Goal: Task Accomplishment & Management: Manage account settings

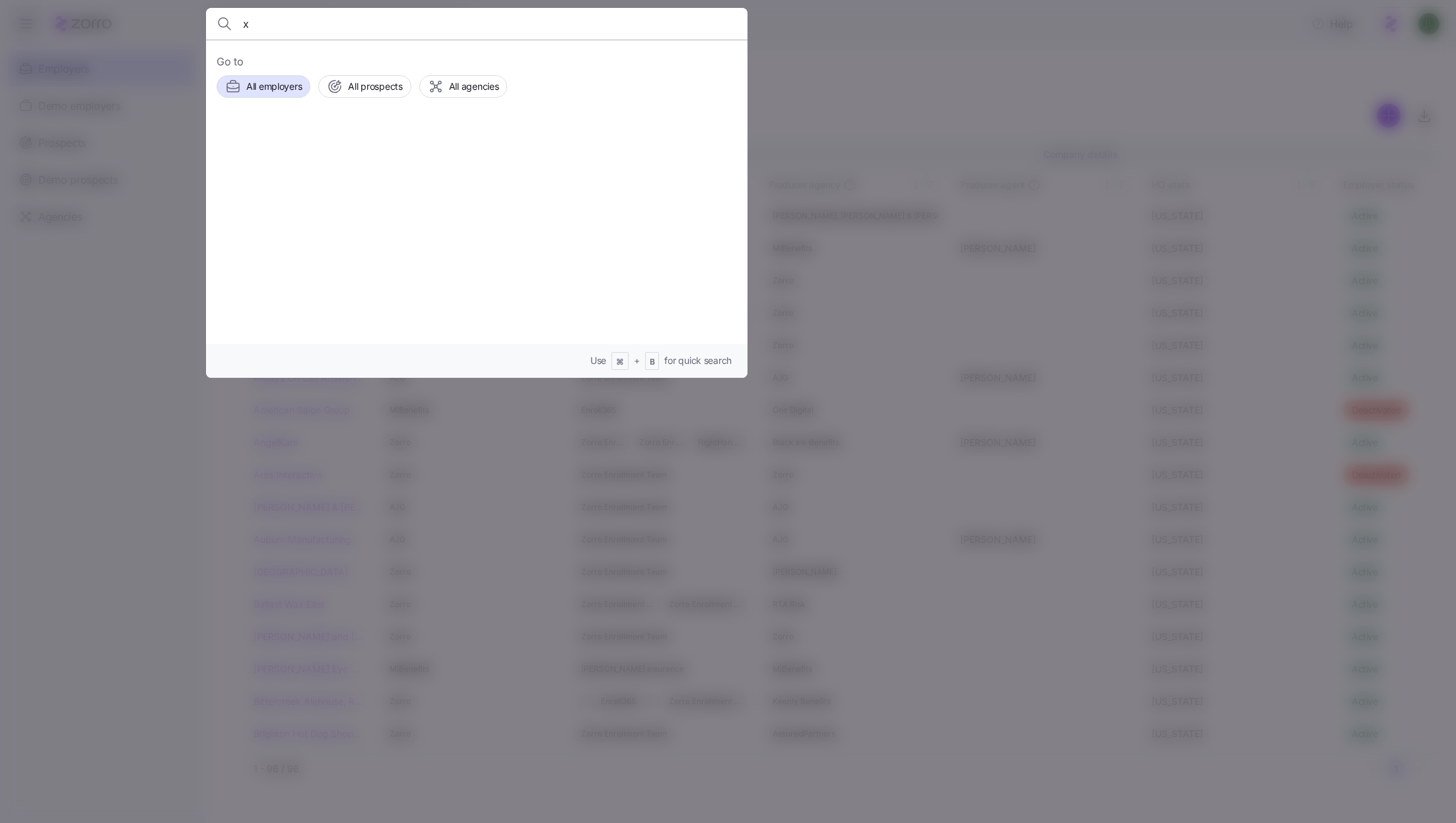
type input "xt"
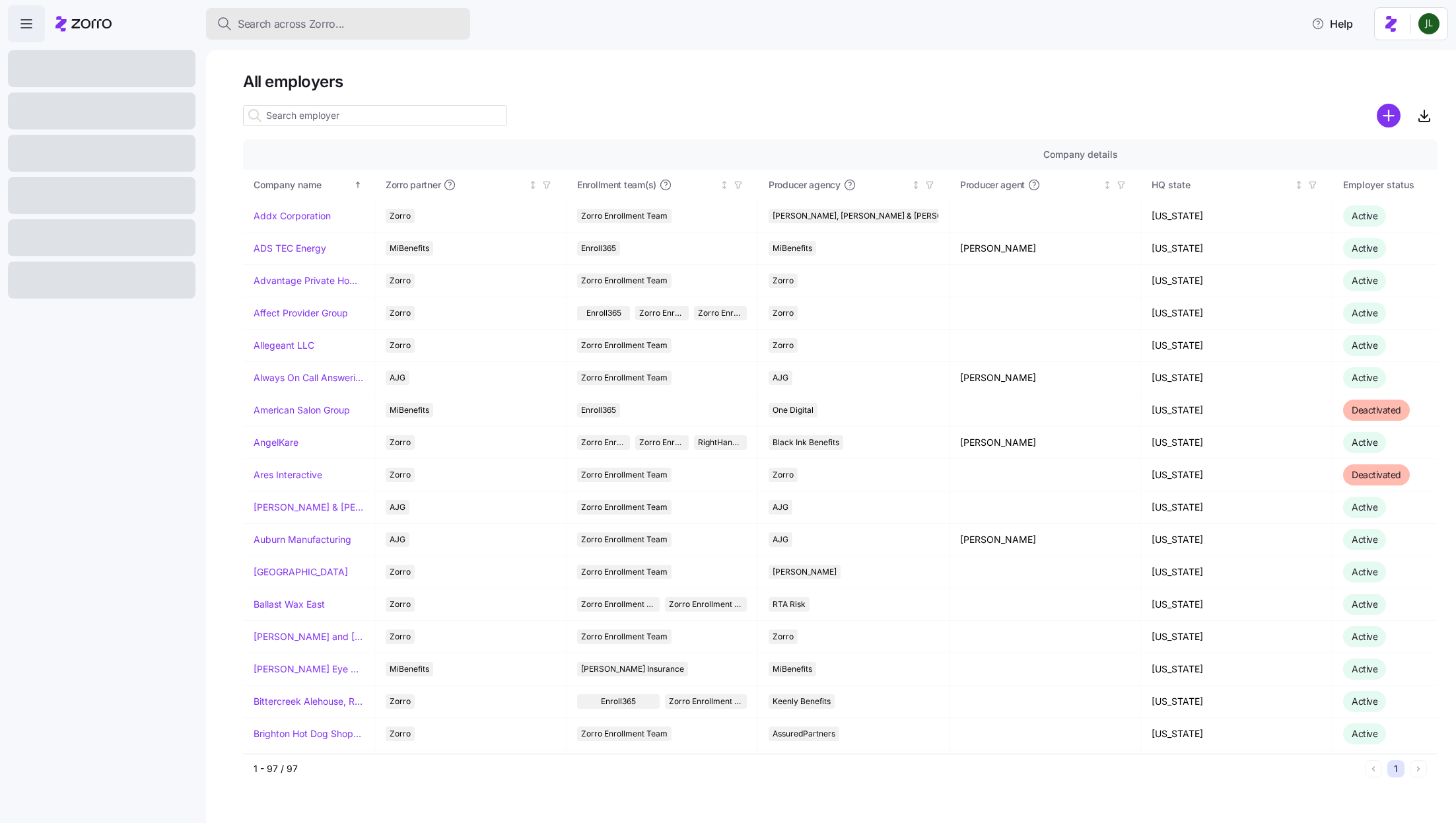
click at [284, 27] on span "Search across Zorro..." at bounding box center [291, 23] width 107 height 16
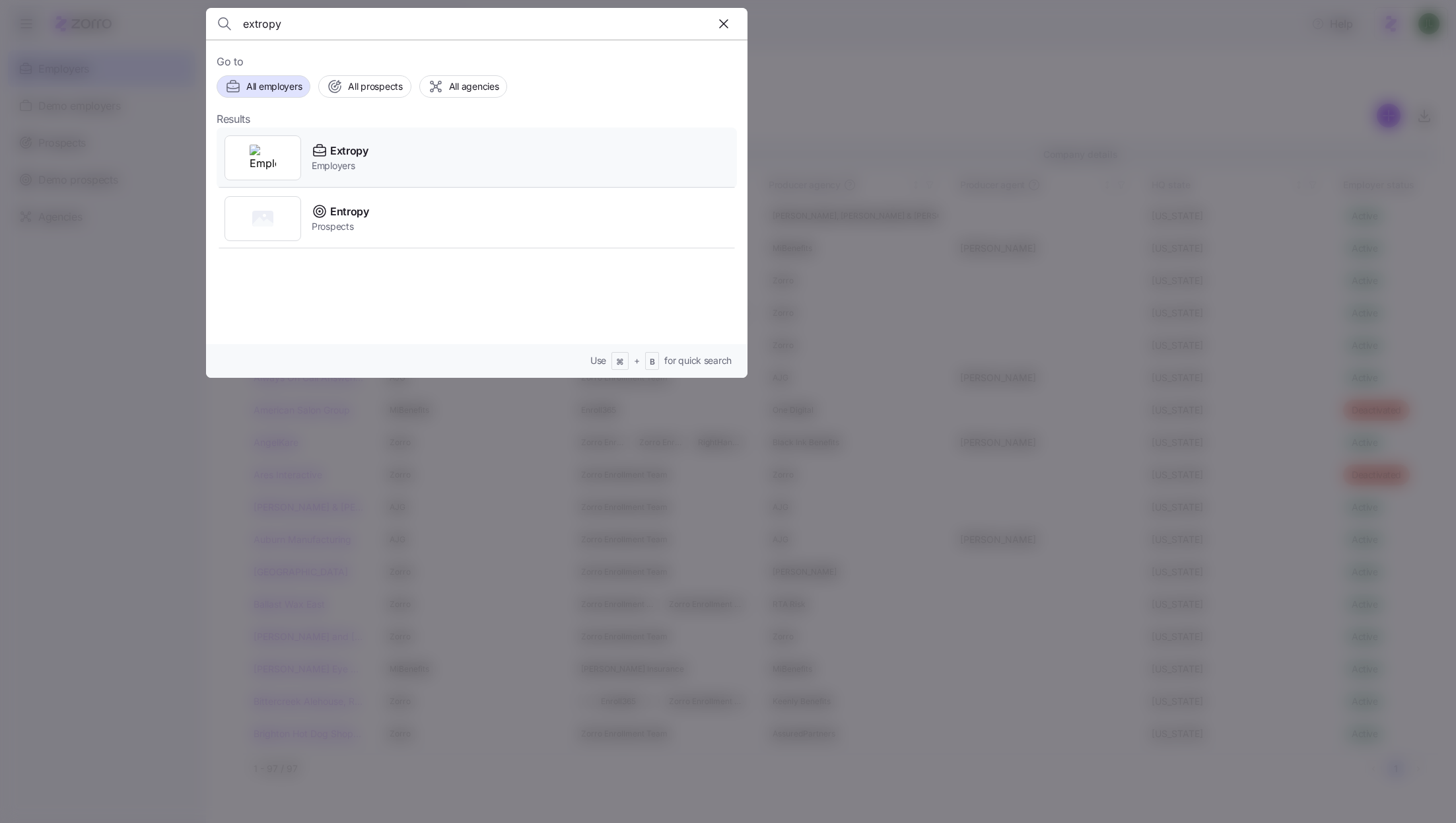
type input "extropy"
click at [391, 154] on div "Extropy Employers" at bounding box center [477, 158] width 521 height 61
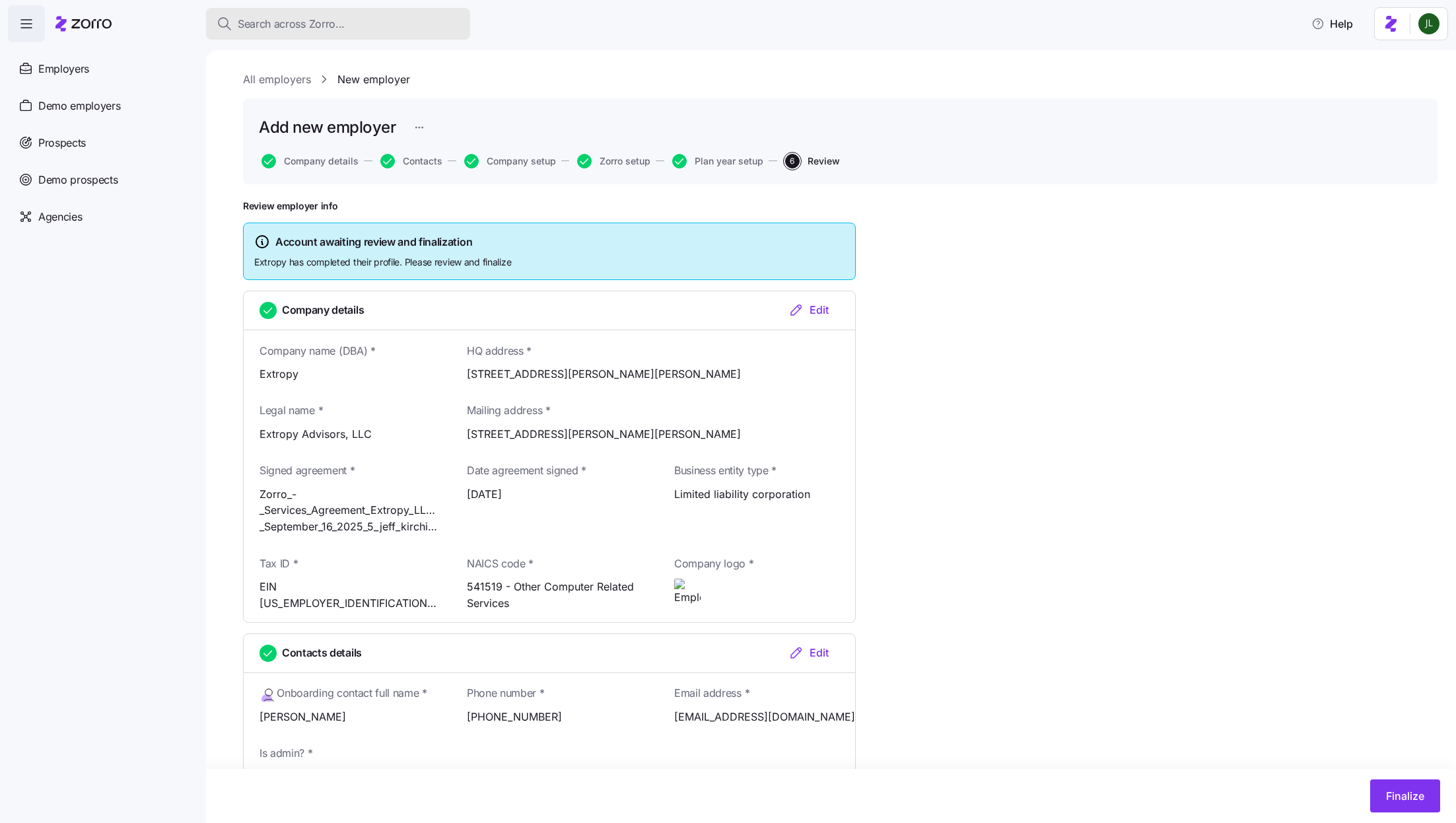
click at [327, 26] on span "Search across Zorro..." at bounding box center [291, 23] width 107 height 16
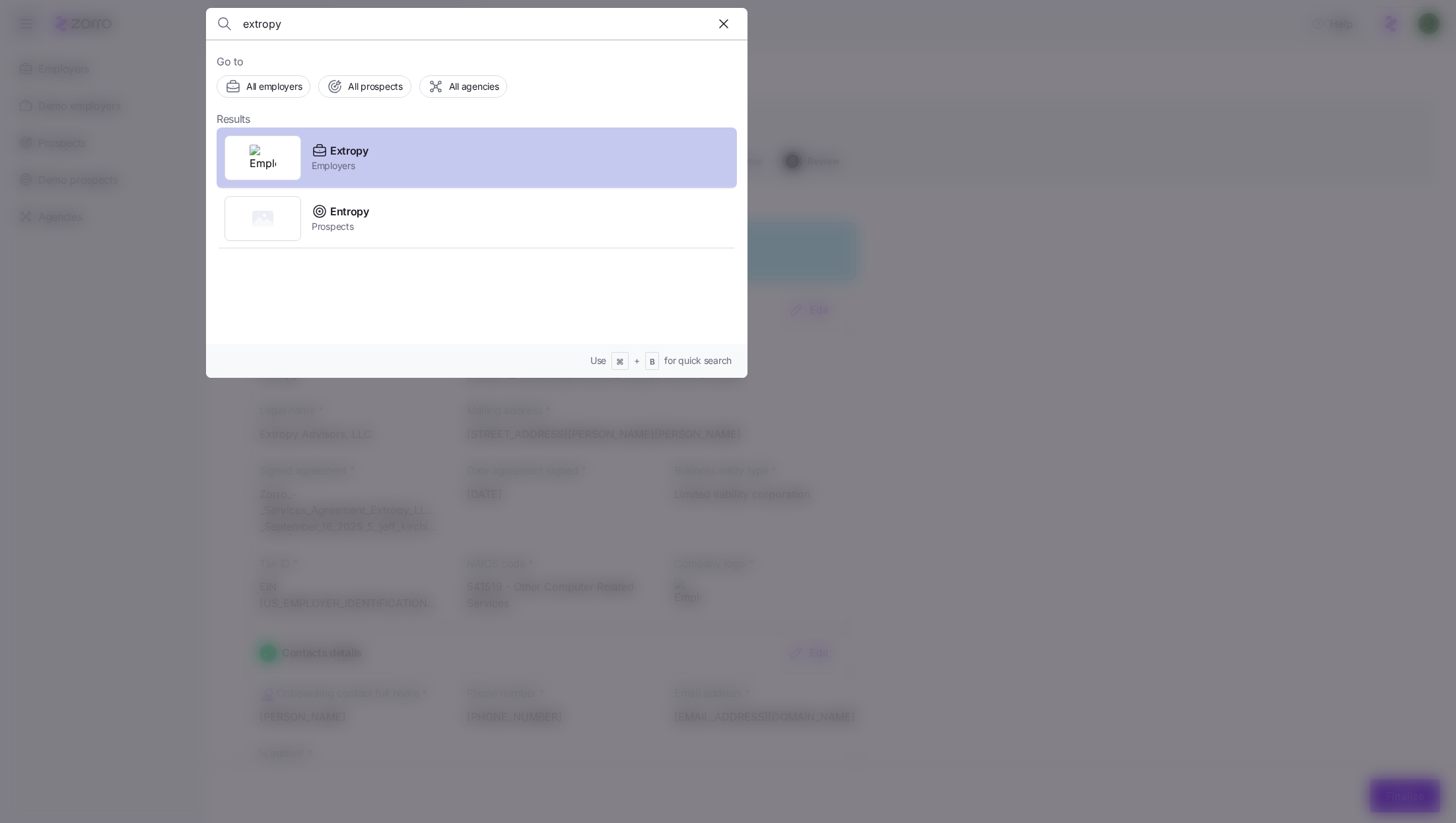
type input "extropy"
click at [382, 169] on div "Extropy Employers" at bounding box center [477, 158] width 521 height 61
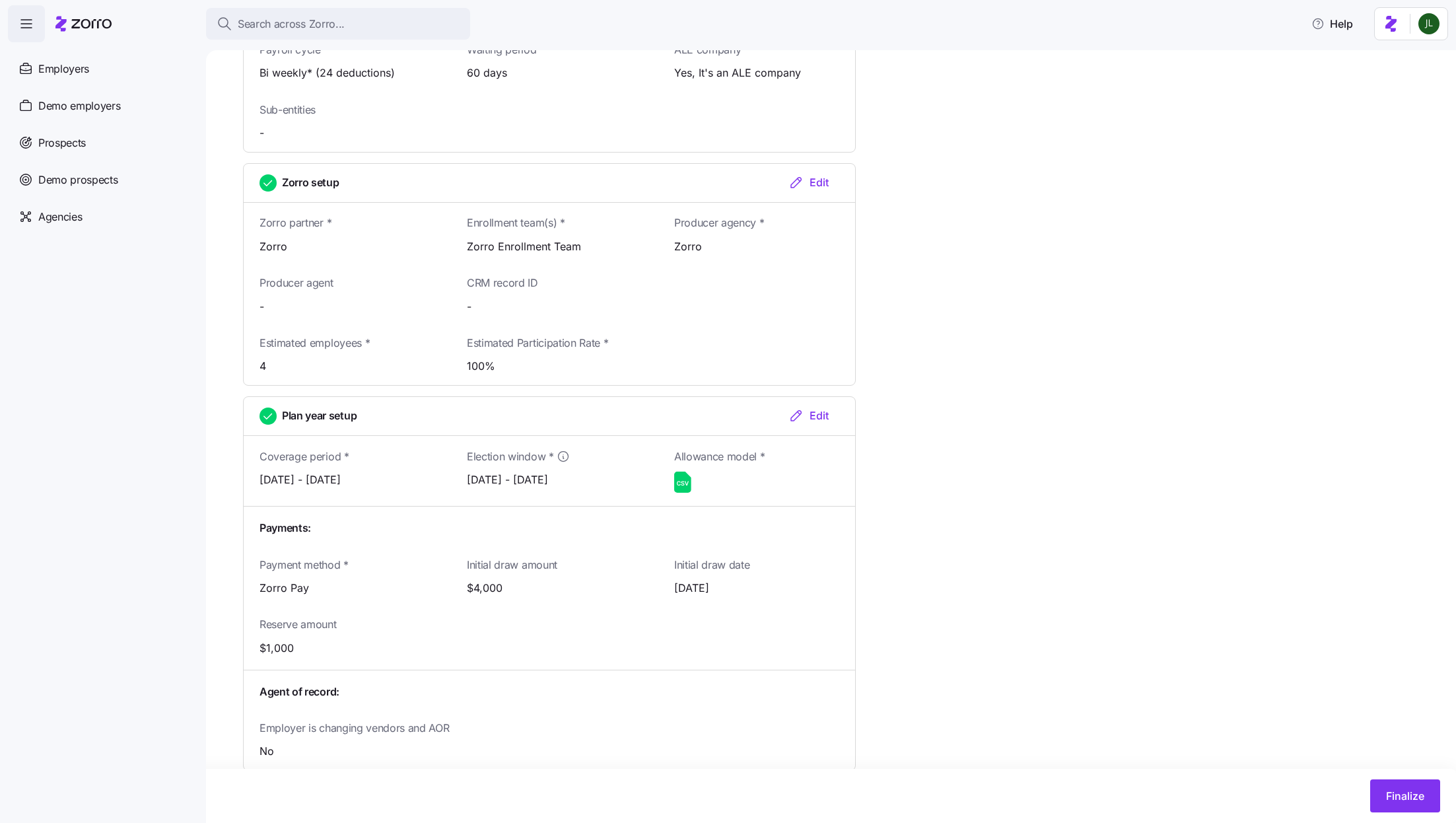
scroll to position [1475, 0]
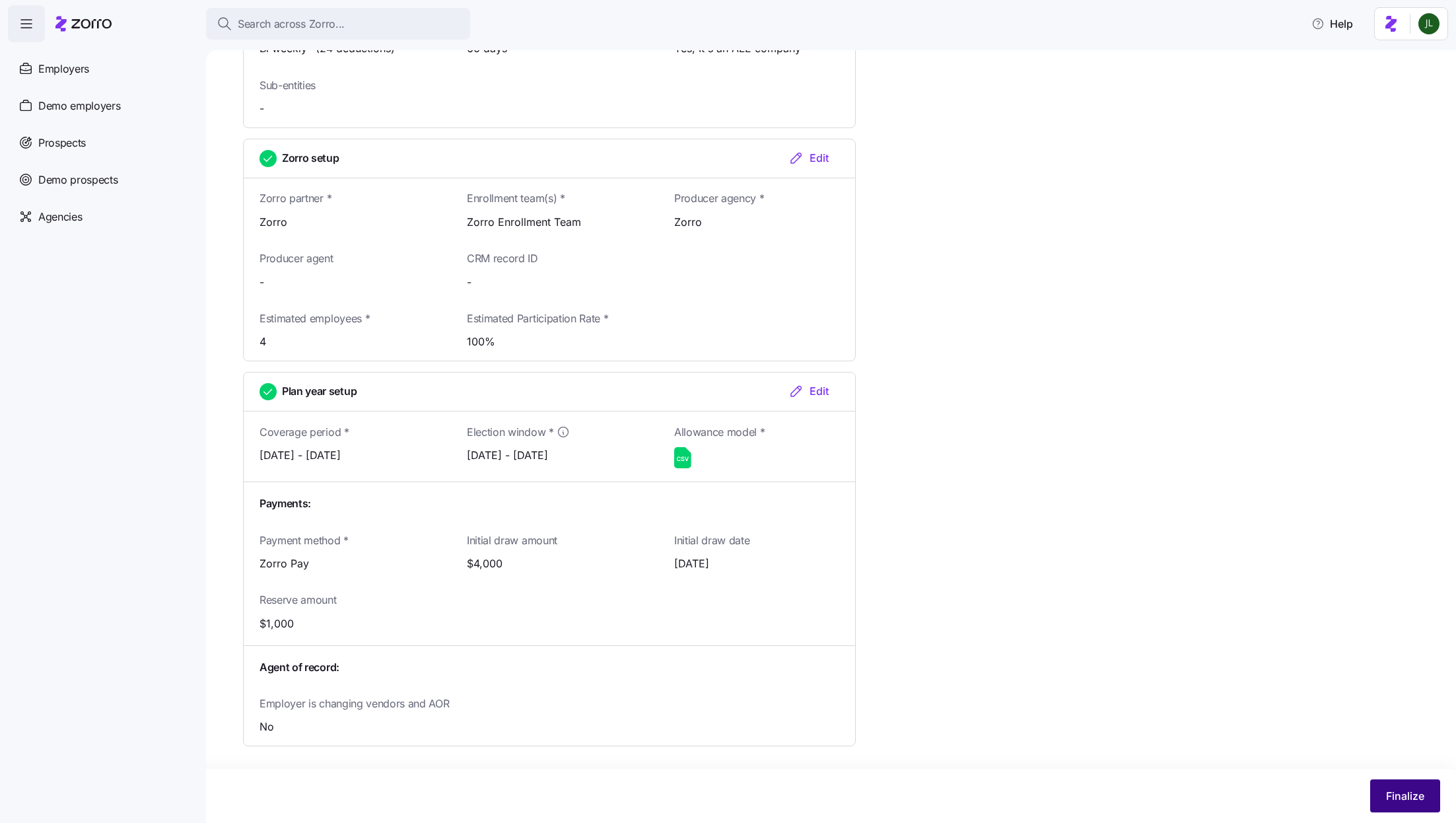
click at [1421, 793] on span "Finalize" at bounding box center [1404, 796] width 38 height 16
click at [47, 81] on div "Employers" at bounding box center [102, 68] width 188 height 37
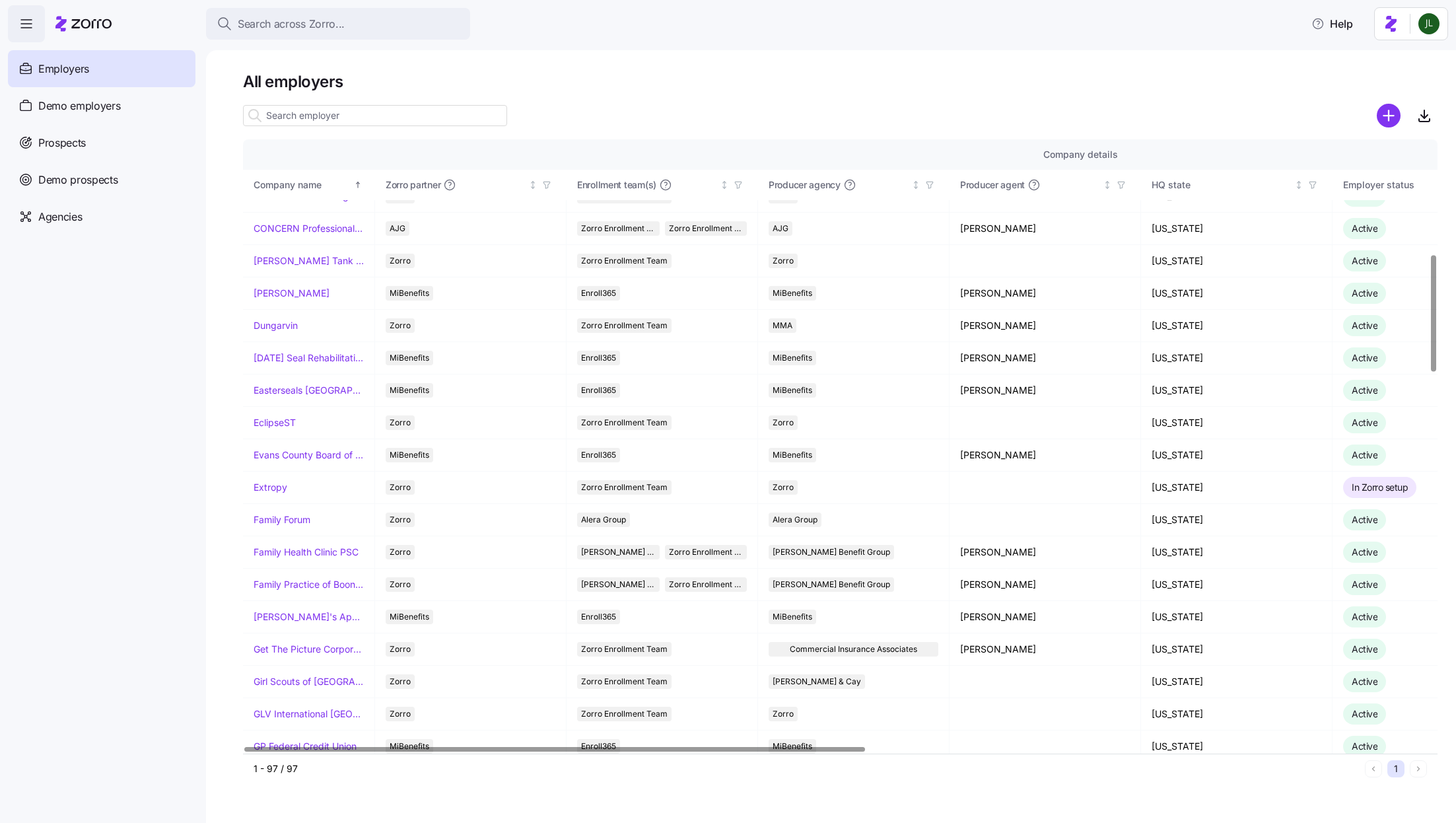
scroll to position [804, 0]
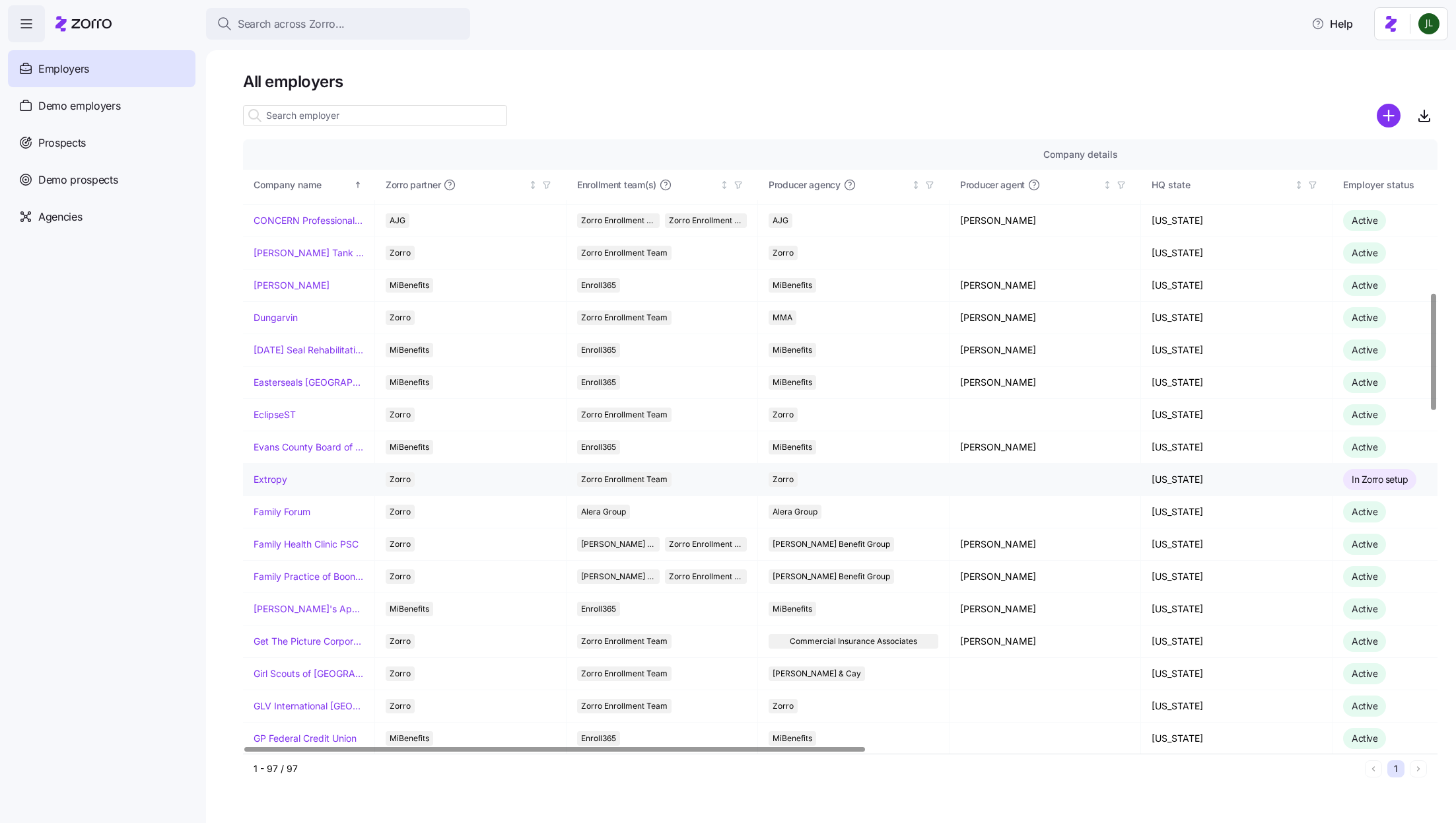
click at [279, 473] on link "Extropy" at bounding box center [270, 479] width 34 height 13
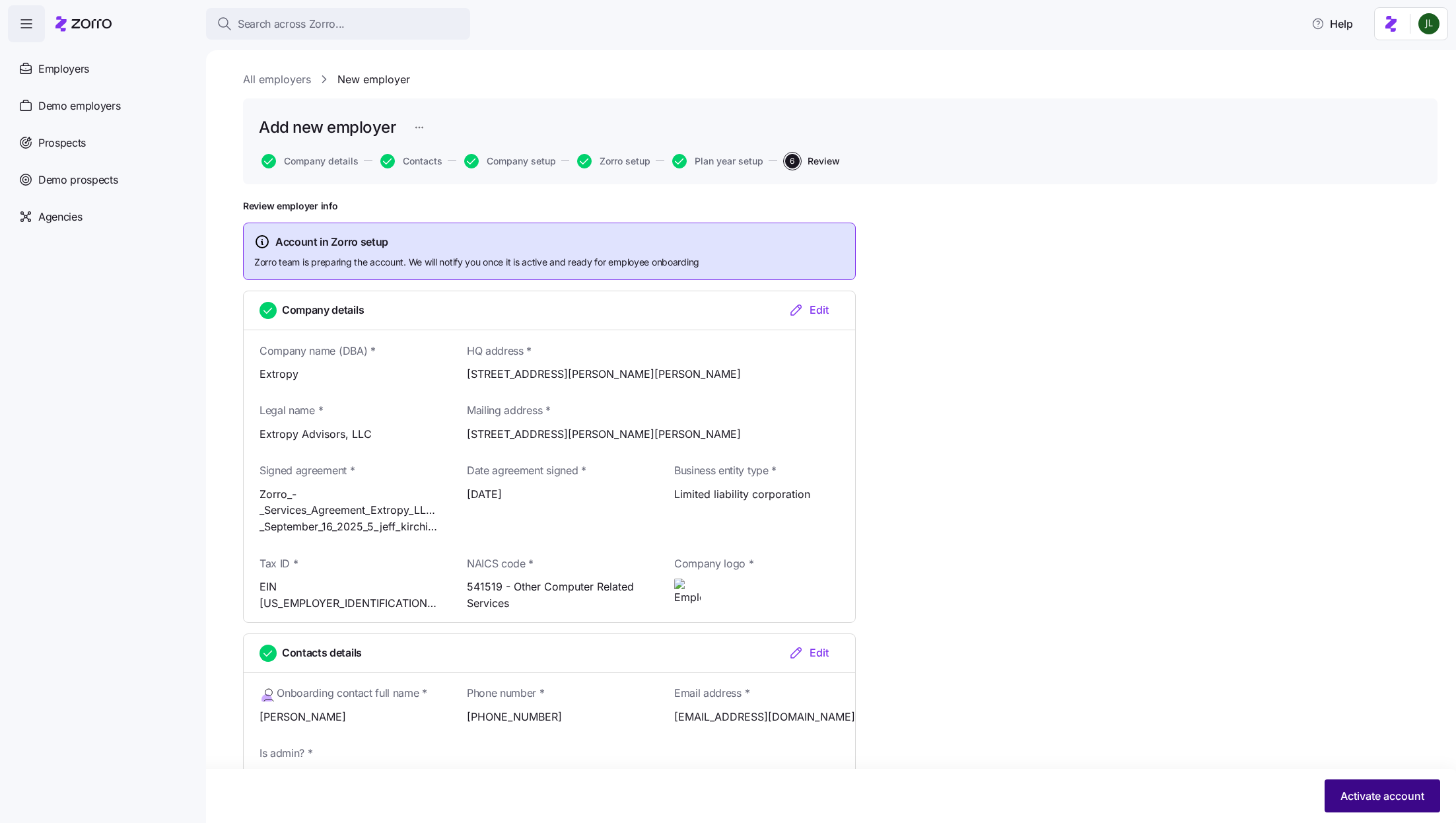
click at [1360, 799] on span "Activate account" at bounding box center [1382, 796] width 84 height 16
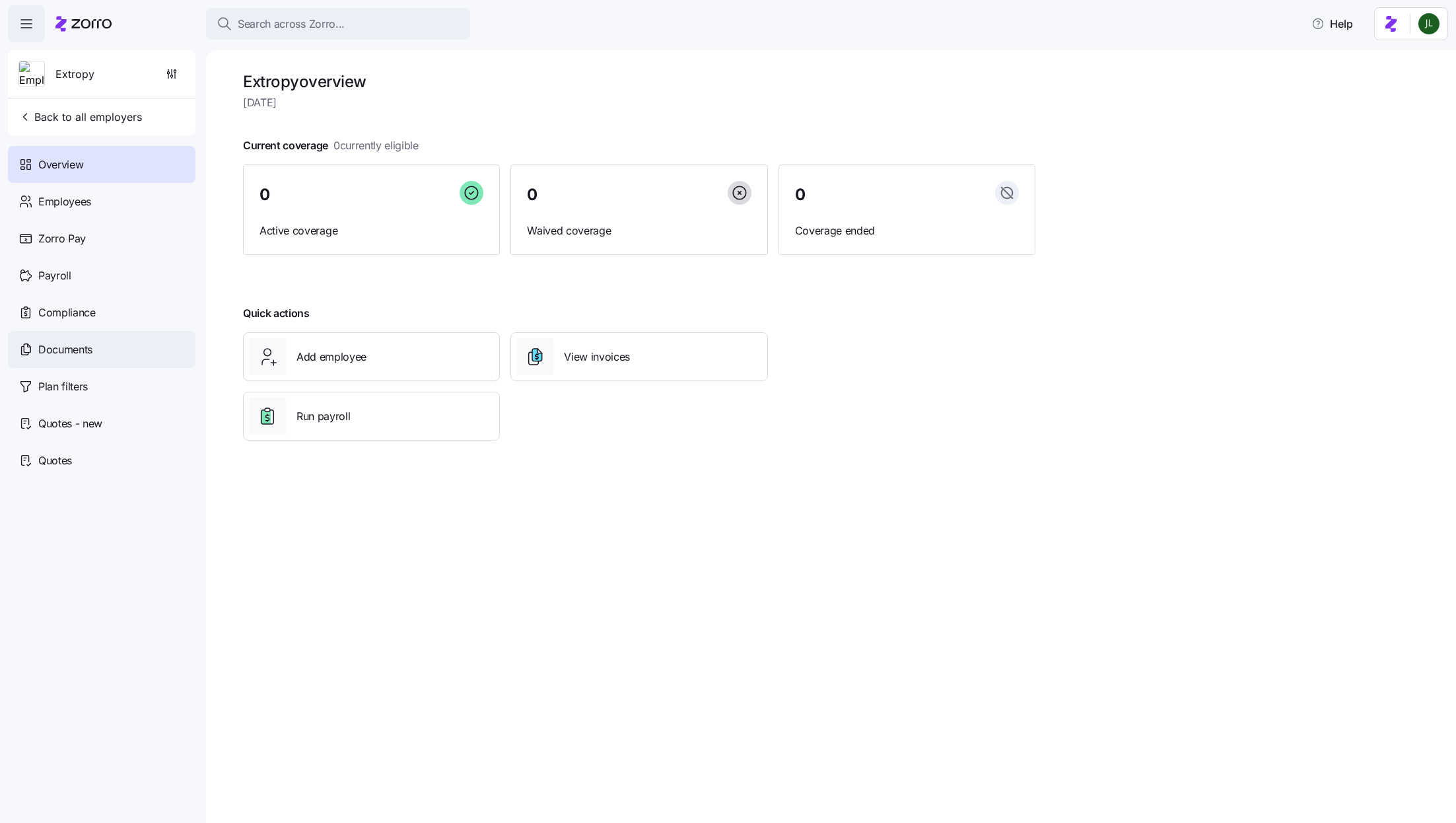
click at [103, 349] on div "Documents" at bounding box center [102, 349] width 188 height 37
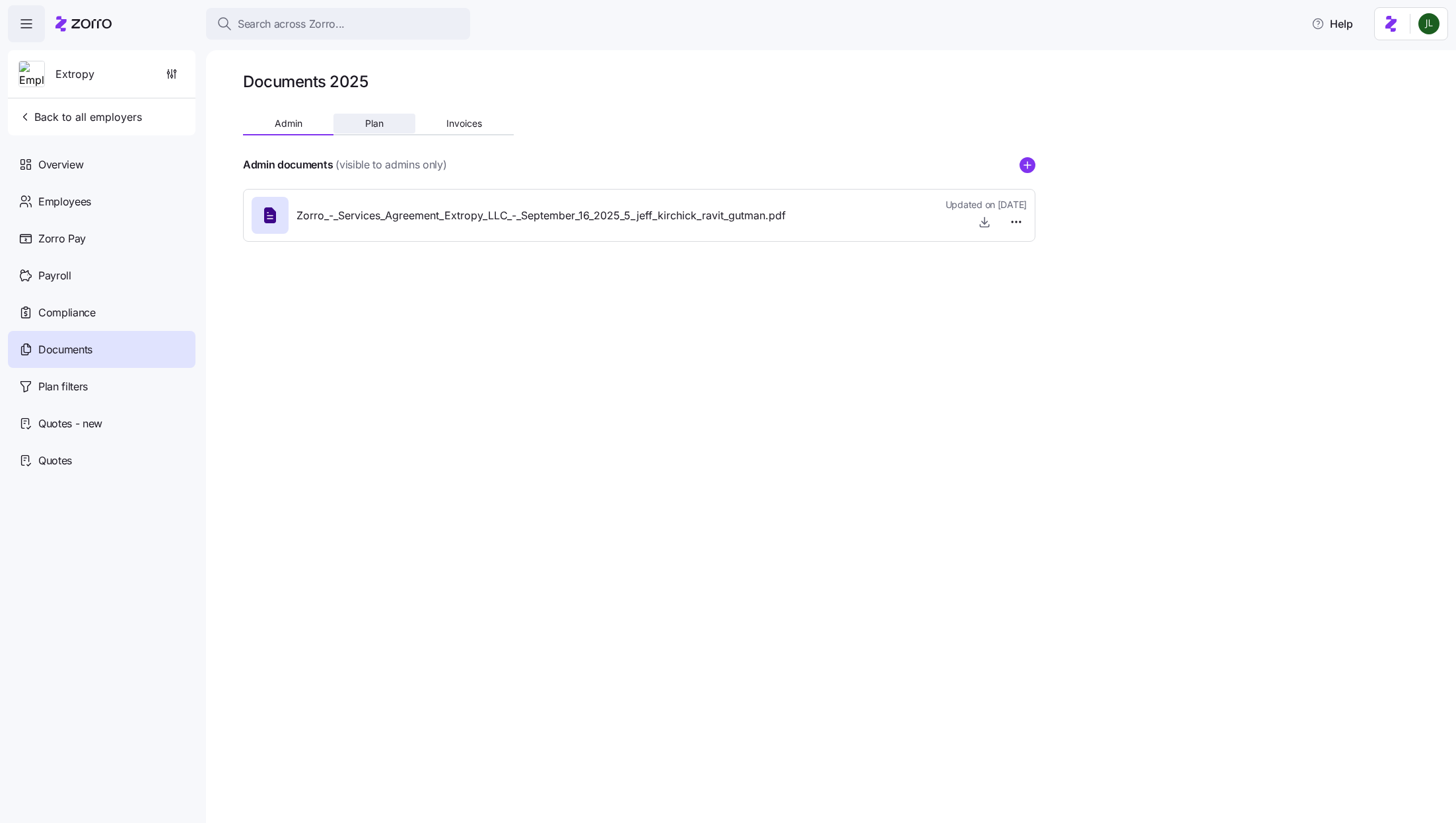
click at [368, 133] on div "Admin Plan Invoices" at bounding box center [378, 125] width 271 height 20
click at [371, 124] on span "Plan" at bounding box center [374, 124] width 19 height 9
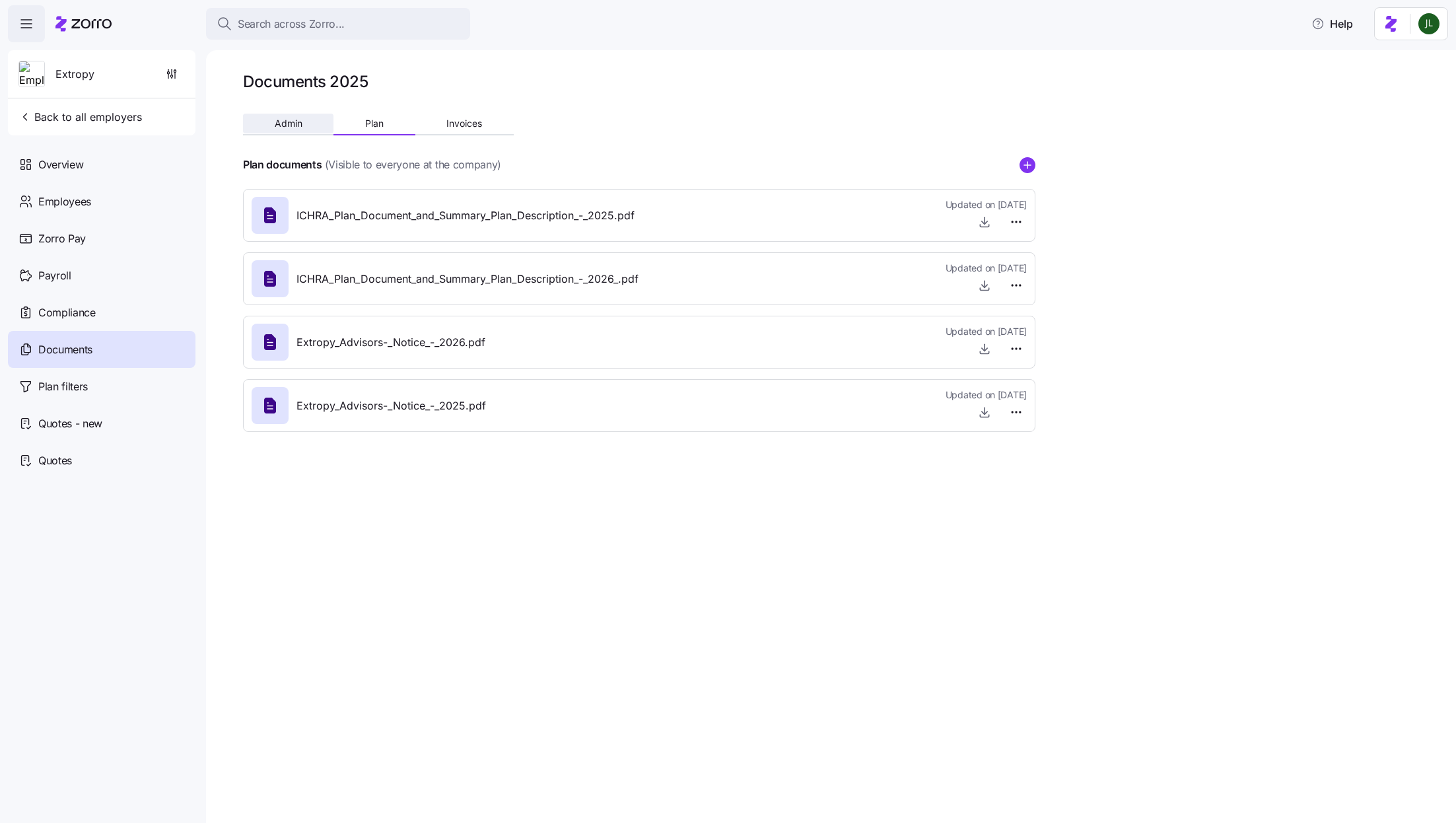
click at [290, 125] on span "Admin" at bounding box center [288, 124] width 27 height 9
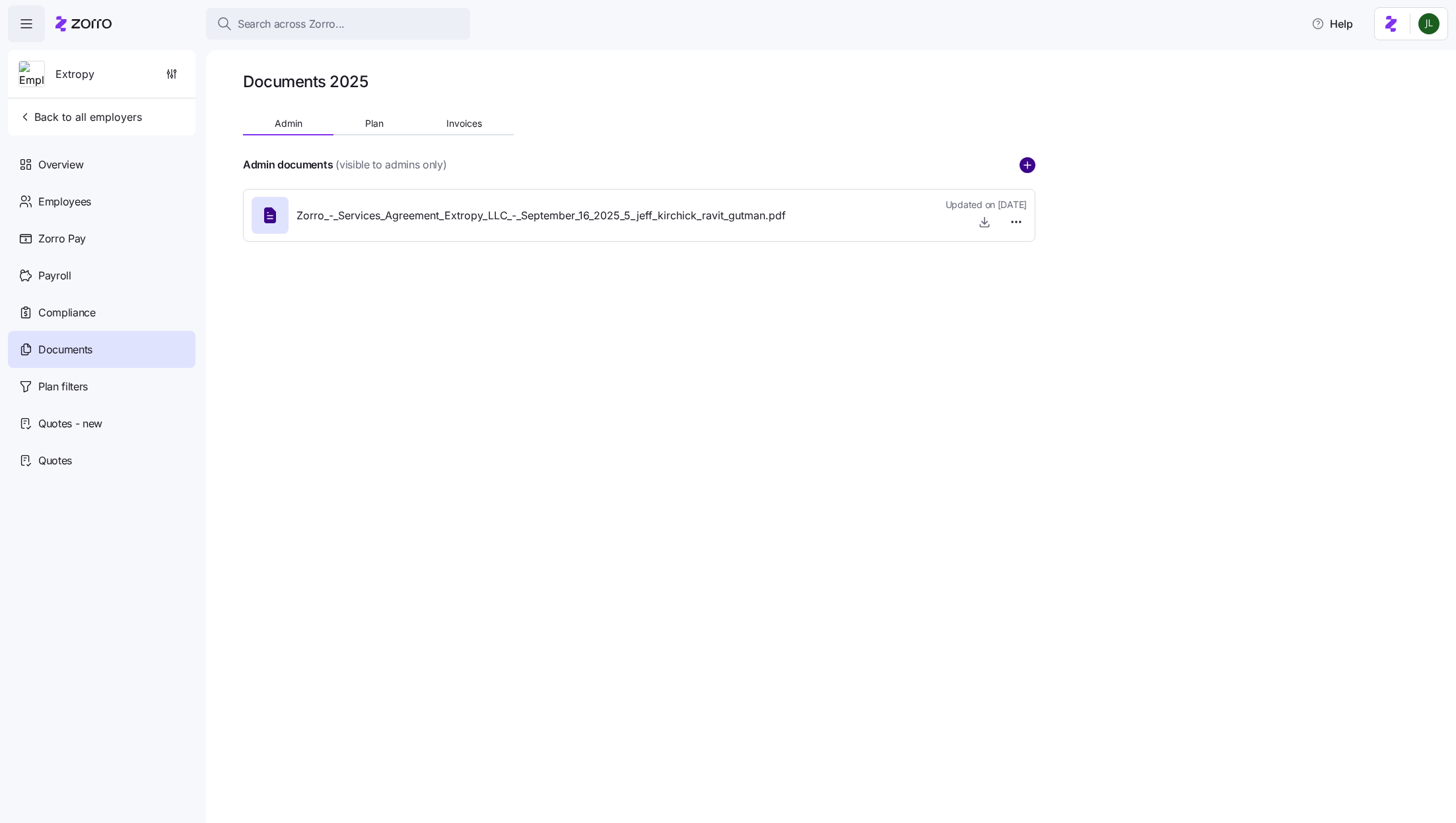
click at [1029, 161] on circle "add icon" at bounding box center [1027, 165] width 15 height 15
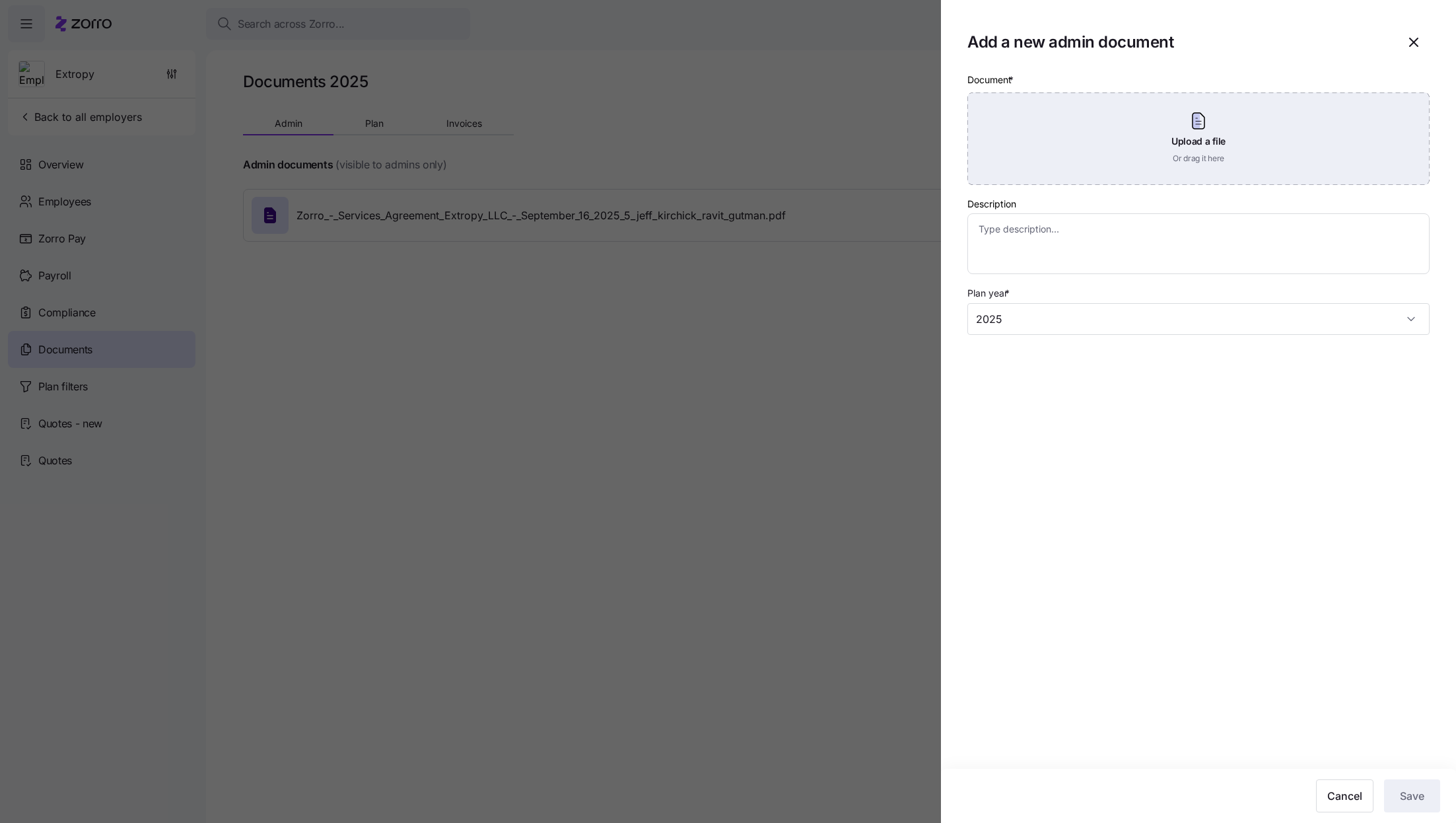
click at [1108, 117] on div "Upload a file Or drag it here" at bounding box center [1198, 139] width 462 height 92
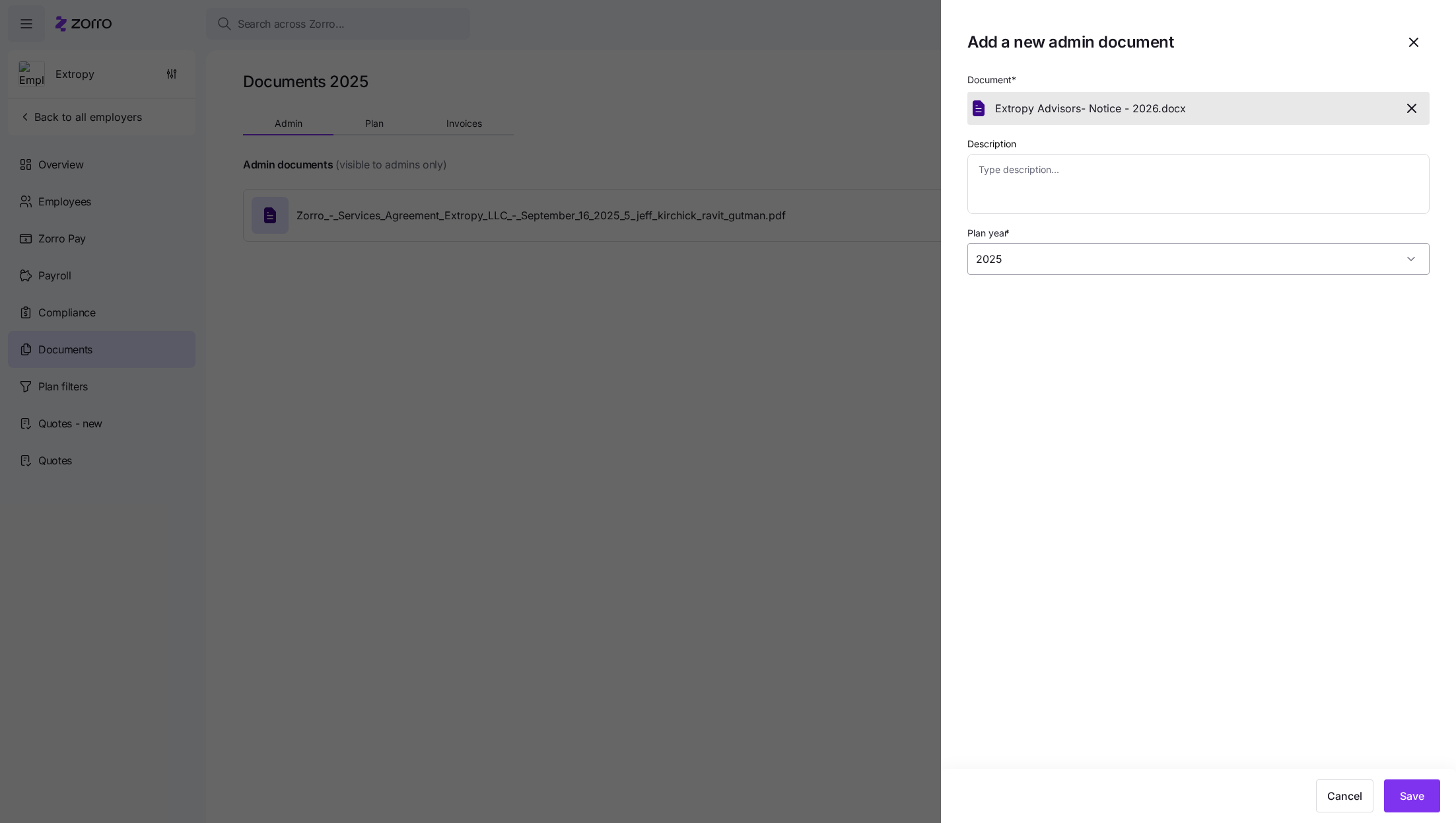
click at [1209, 265] on input "2025" at bounding box center [1198, 258] width 462 height 31
click at [1322, 481] on section "Add a new admin document Document * Extropy Advisors- Notice - 2026. docx Descr…" at bounding box center [1198, 411] width 515 height 823
click at [1412, 802] on span "Save" at bounding box center [1411, 796] width 24 height 16
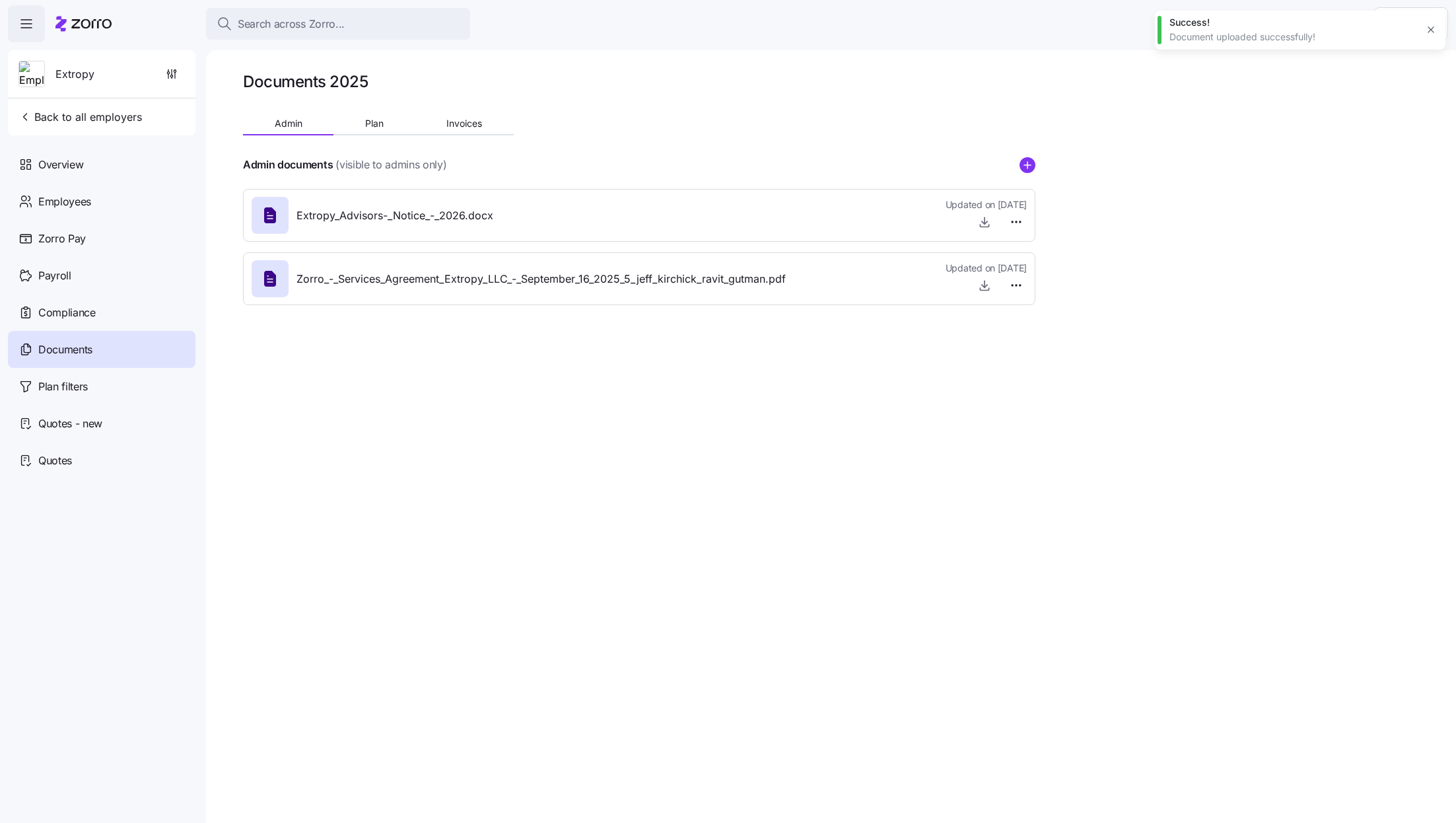
type textarea "x"
click at [785, 141] on div at bounding box center [639, 146] width 792 height 21
click at [1258, 25] on div "Search across Zorro... Help" at bounding box center [728, 23] width 1440 height 37
click at [669, 107] on div "Documents 2025 Admin Plan Invoices Admin documents (visible to admins only) Ext…" at bounding box center [639, 193] width 792 height 244
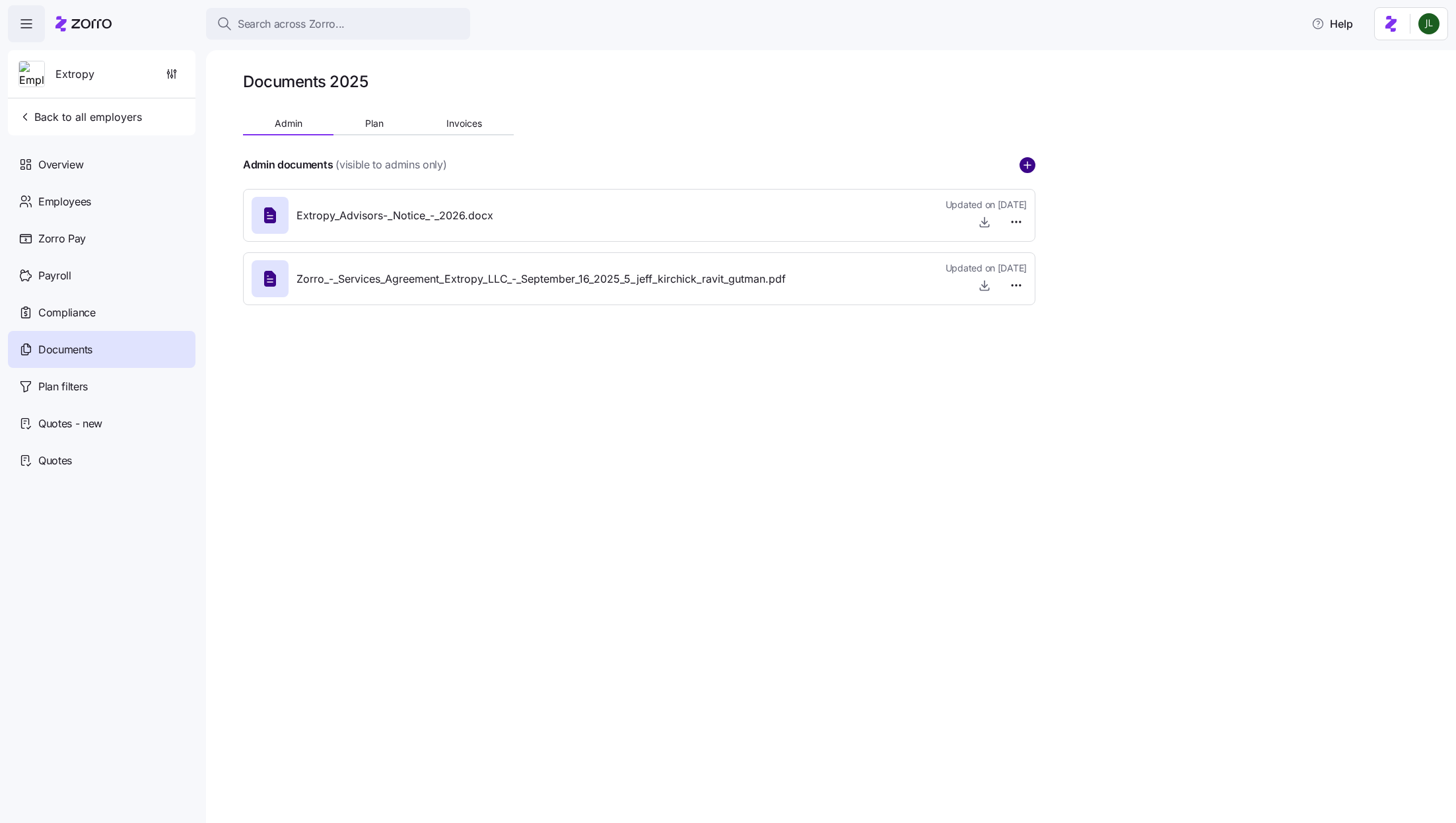
click at [1025, 161] on circle "add icon" at bounding box center [1027, 165] width 15 height 15
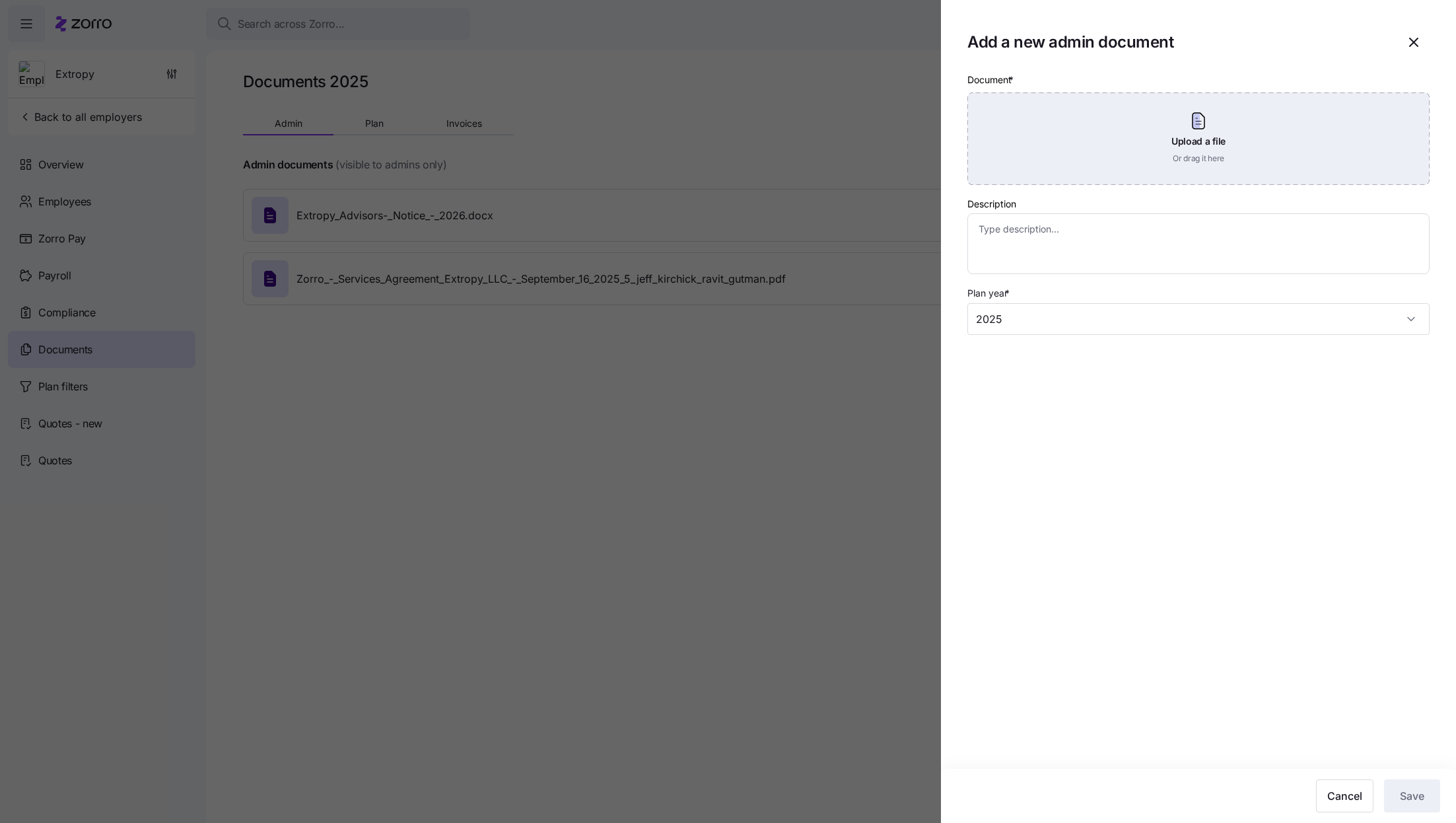
click at [1064, 140] on div "Upload a file Or drag it here" at bounding box center [1198, 139] width 462 height 92
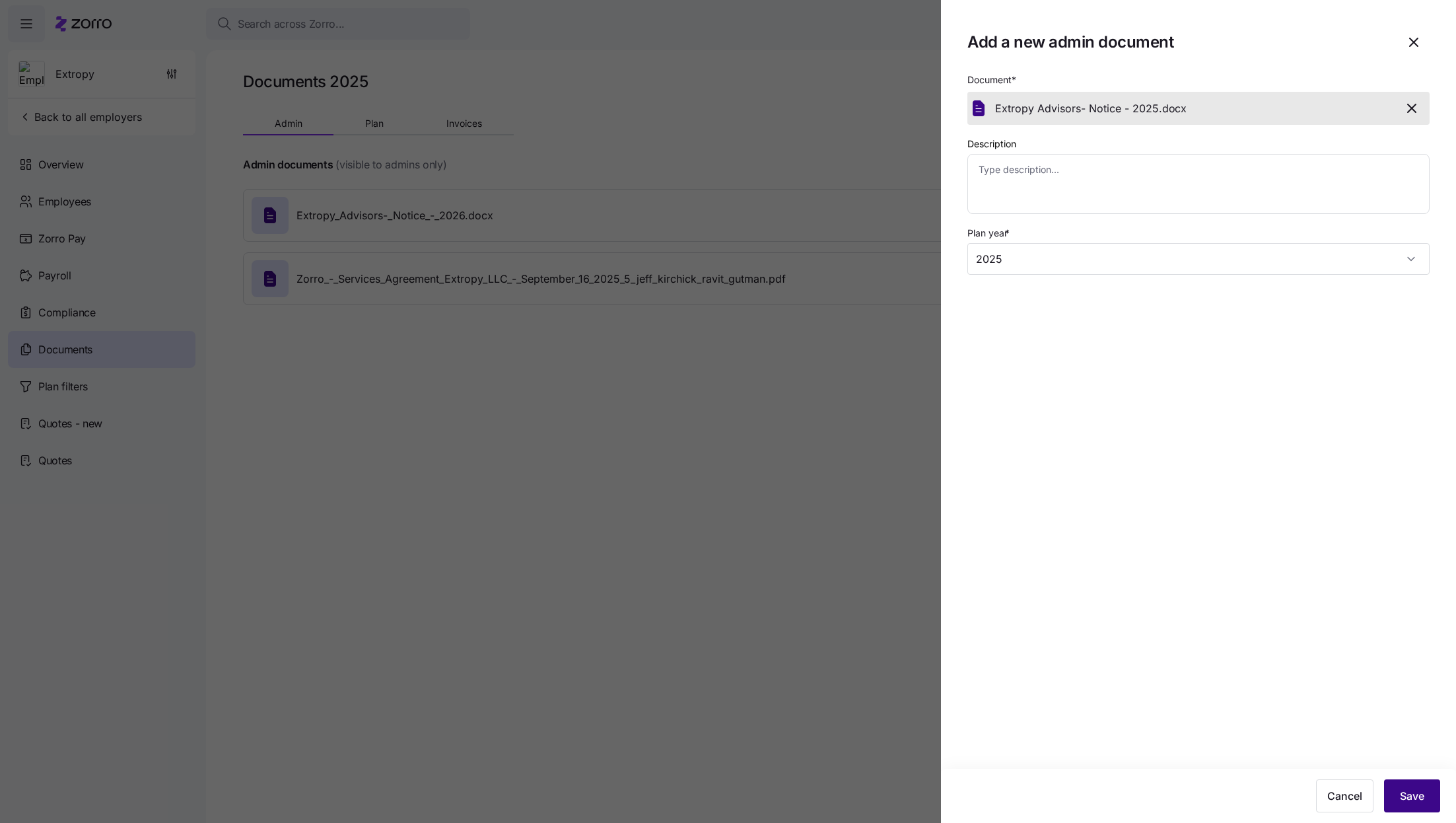
click at [1422, 797] on span "Save" at bounding box center [1411, 796] width 24 height 16
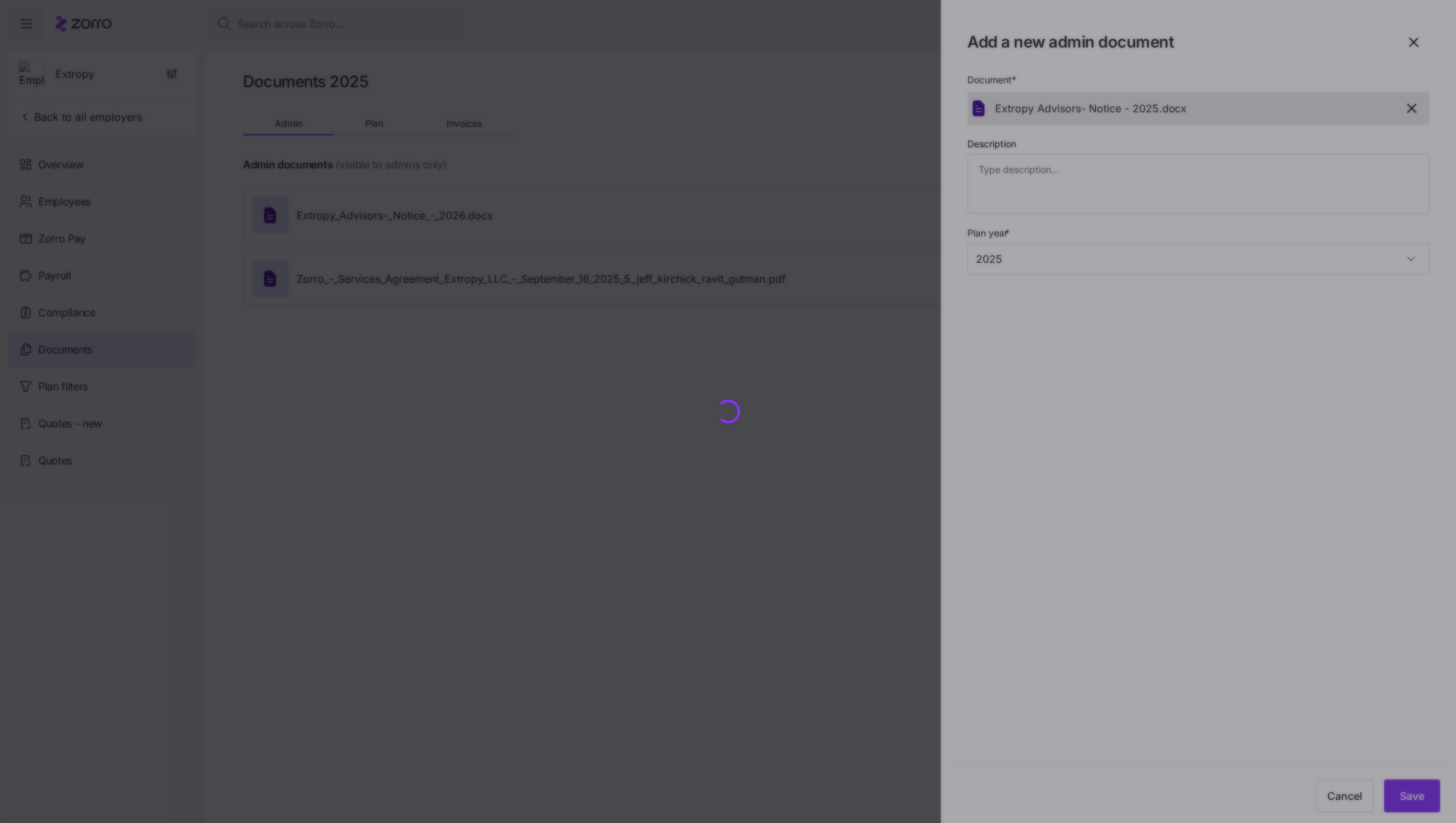
type textarea "x"
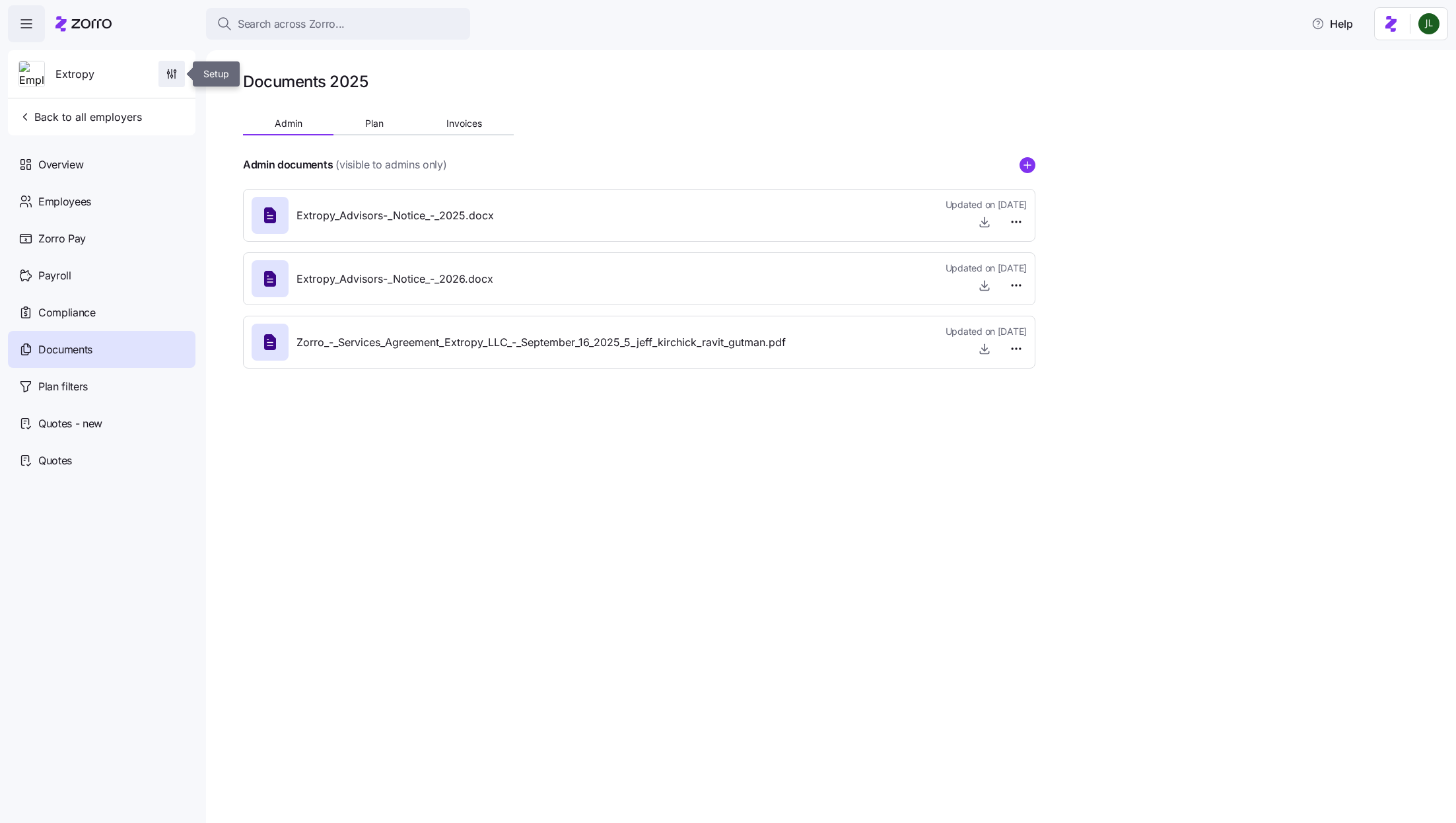
click at [172, 72] on icon "button" at bounding box center [171, 74] width 13 height 13
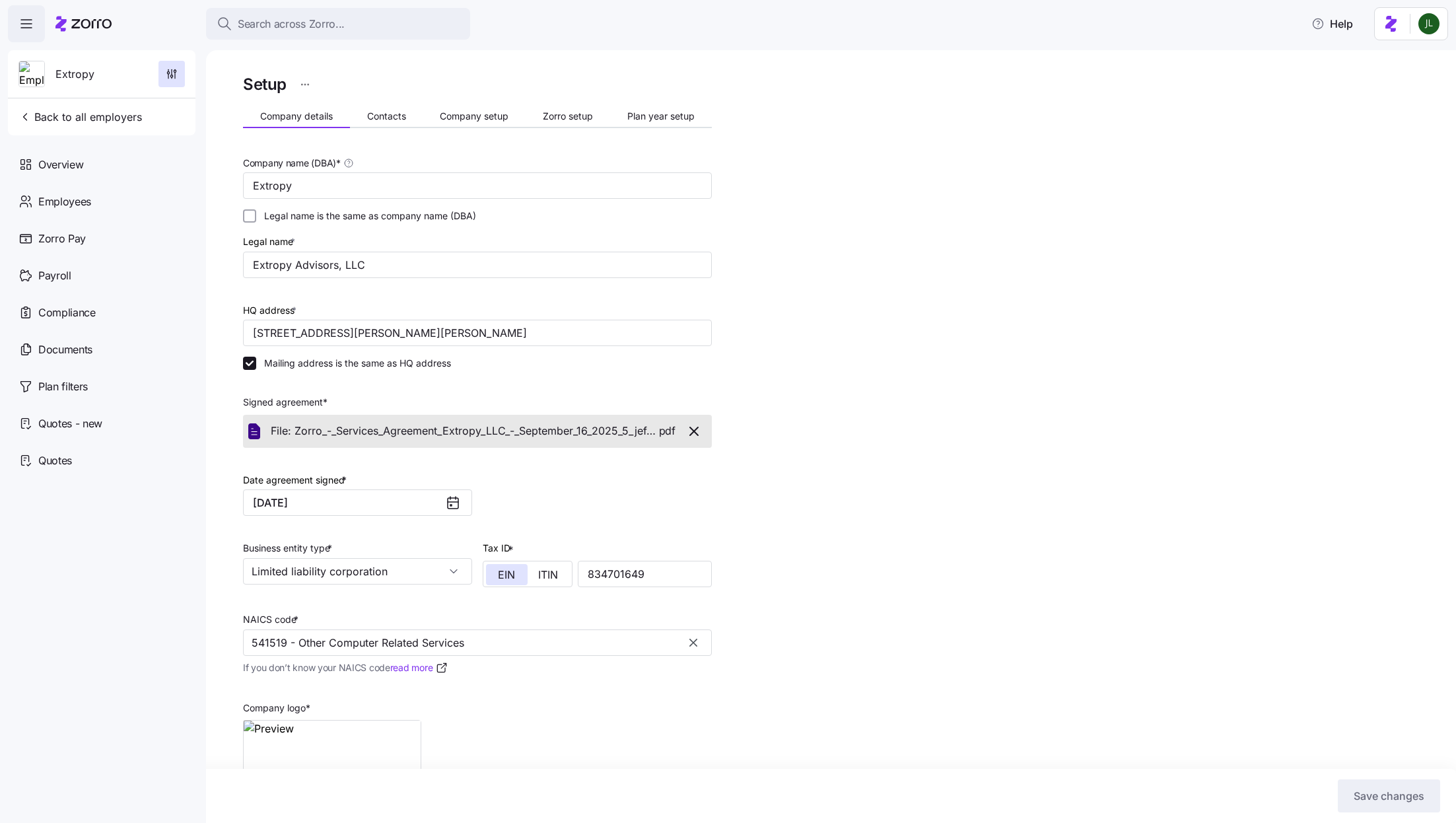
click at [453, 128] on div "Company details Contacts Company setup Zorro setup Plan year setup" at bounding box center [477, 117] width 469 height 20
click at [453, 117] on span "Company setup" at bounding box center [474, 117] width 69 height 9
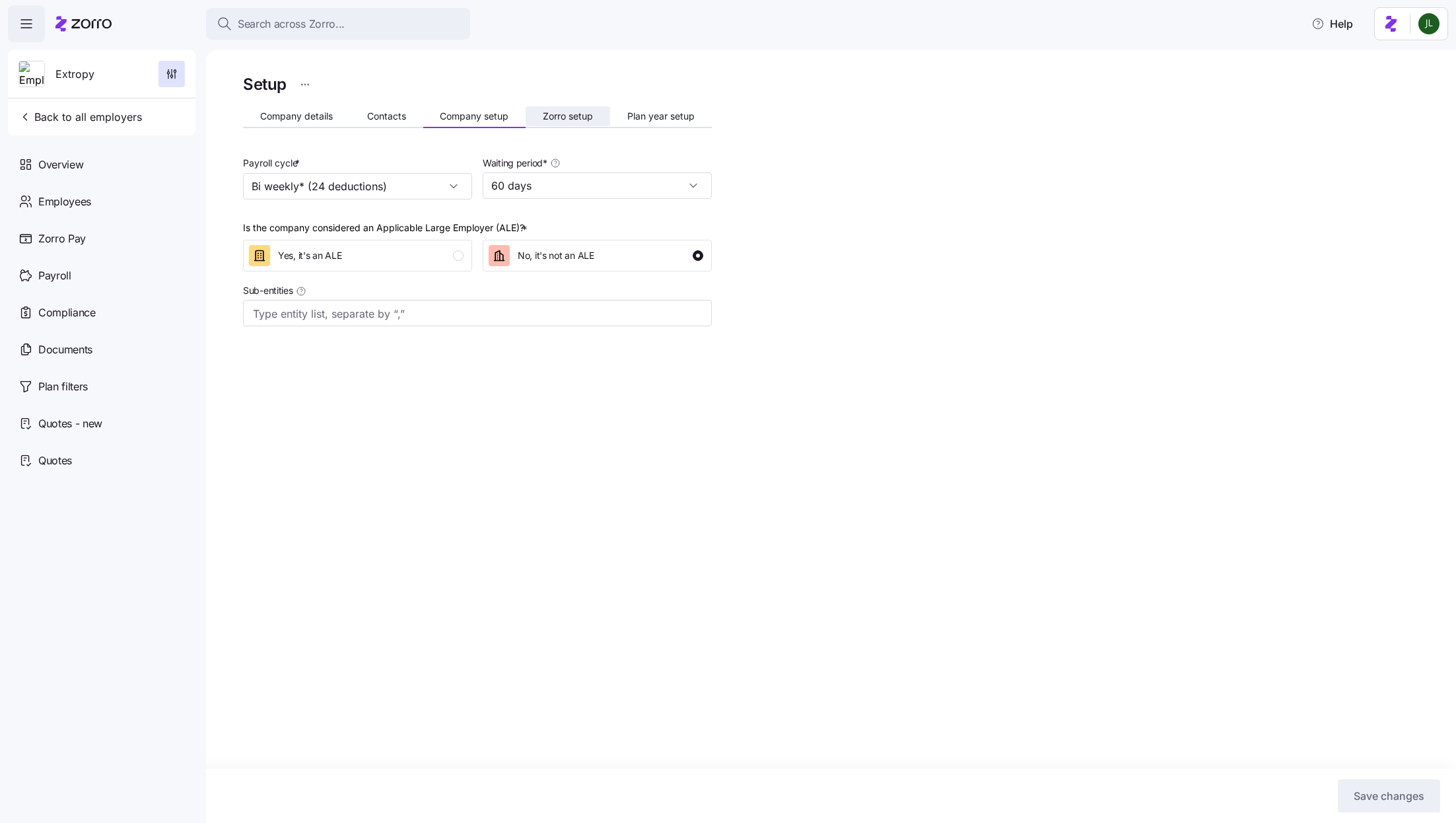
click at [580, 121] on span "Zorro setup" at bounding box center [568, 117] width 50 height 9
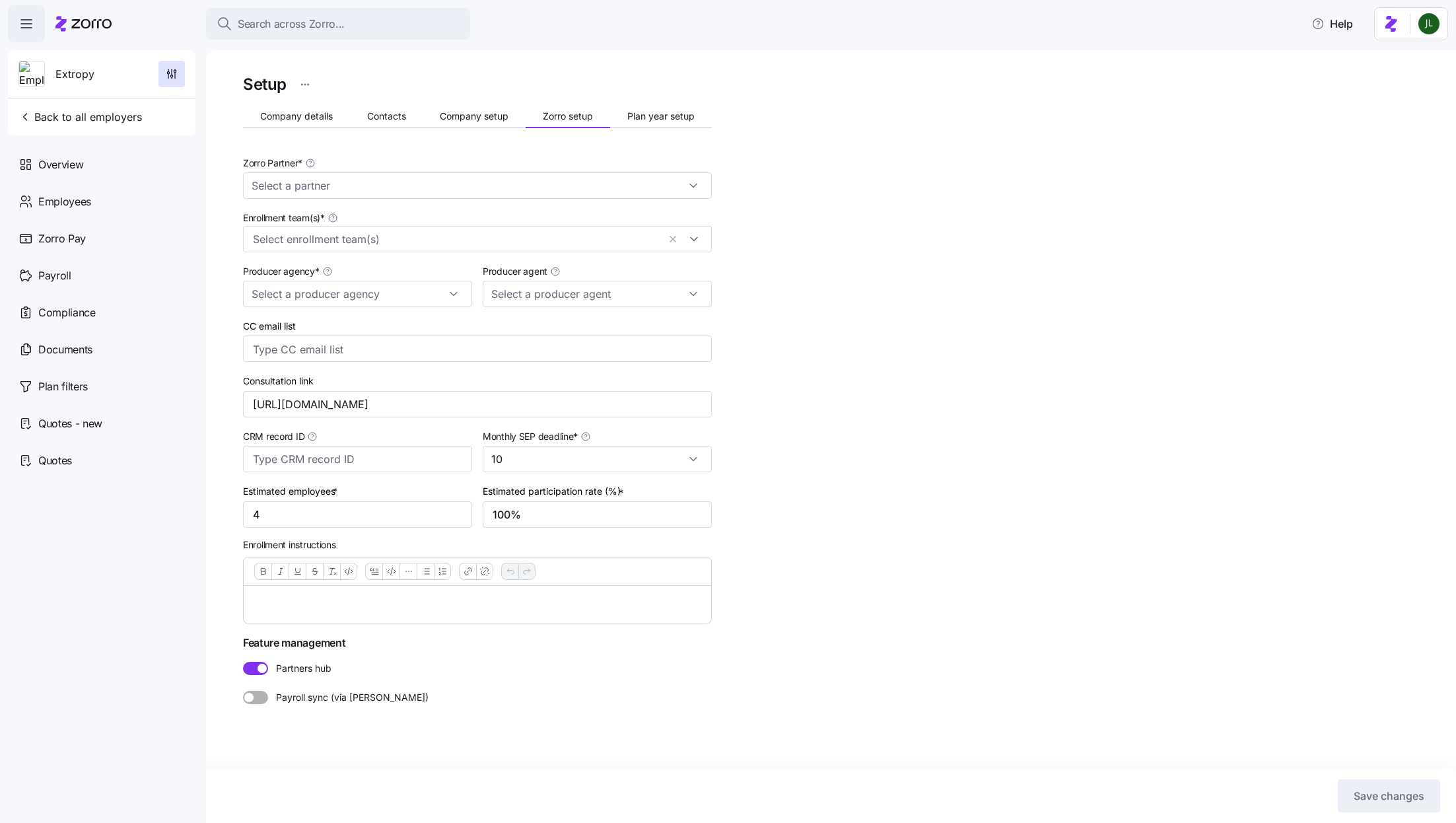
type input "Zorro"
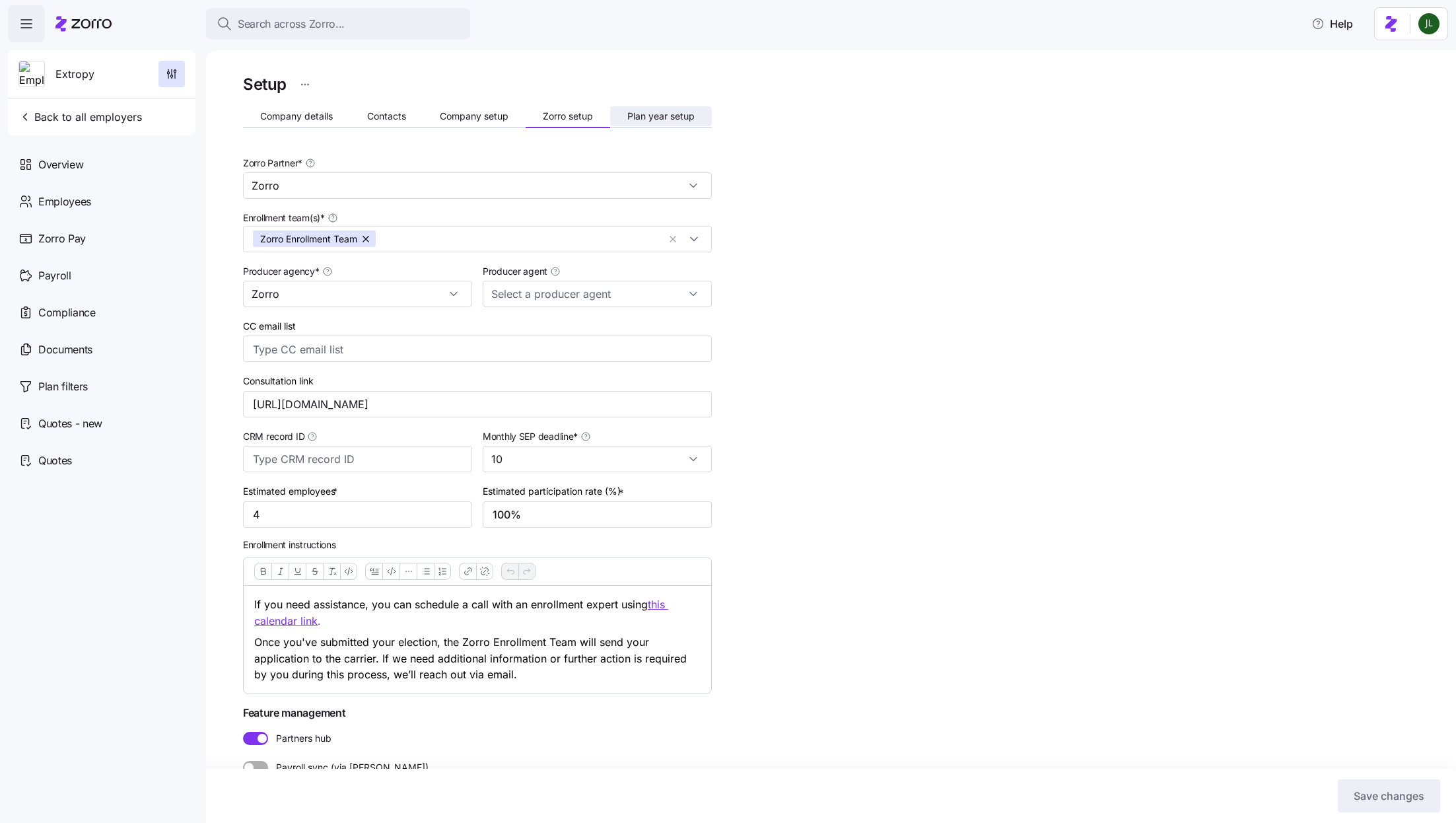
click at [700, 111] on button "Plan year setup" at bounding box center [661, 116] width 102 height 20
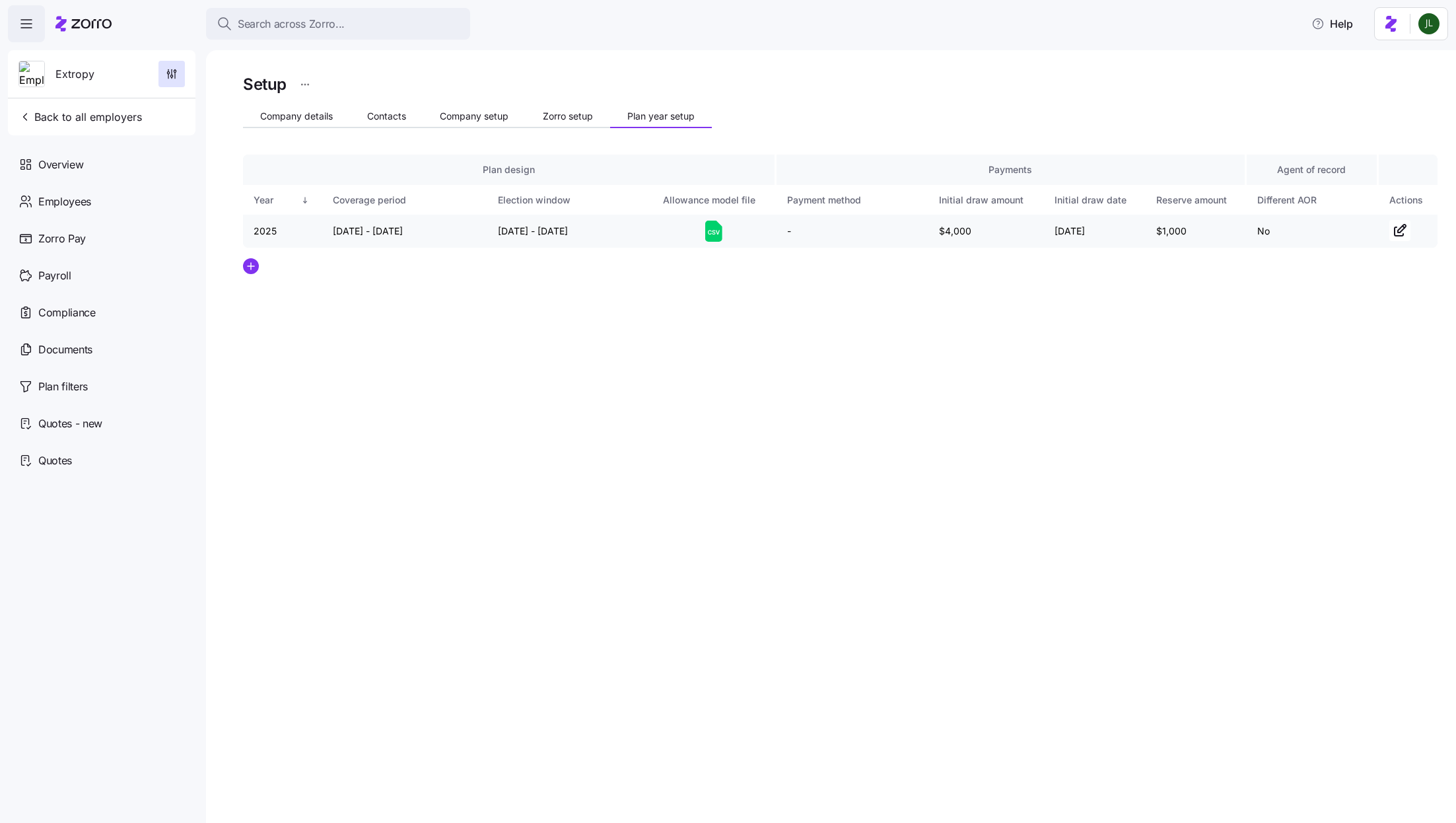
click at [709, 234] on icon at bounding box center [709, 233] width 4 height 5
